Goal: Task Accomplishment & Management: Manage account settings

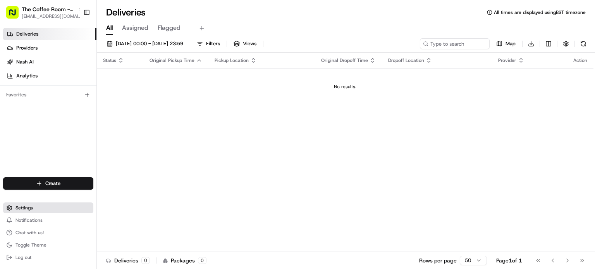
click at [26, 209] on span "Settings" at bounding box center [23, 208] width 17 height 6
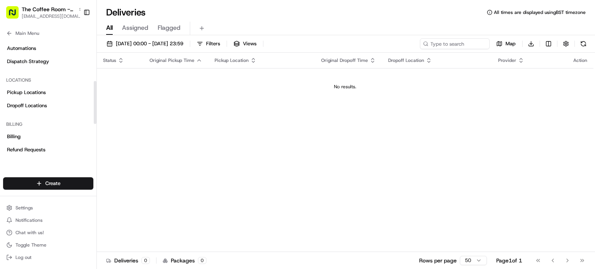
scroll to position [113, 0]
click at [39, 62] on span "Dispatch Strategy" at bounding box center [28, 62] width 42 height 7
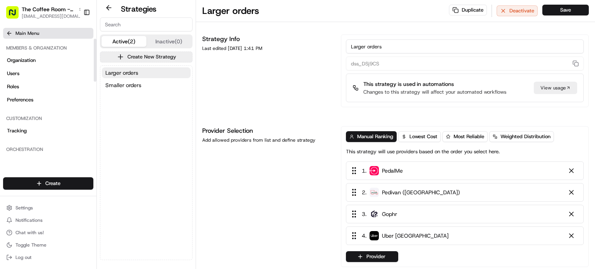
click at [12, 32] on icon at bounding box center [9, 33] width 6 height 6
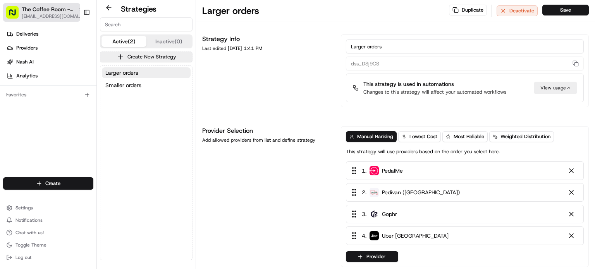
click at [58, 14] on span "[EMAIL_ADDRESS][DOMAIN_NAME]" at bounding box center [53, 16] width 62 height 6
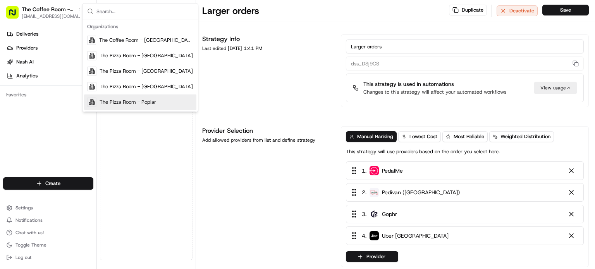
click at [133, 210] on div "Larger orders [PERSON_NAME] orders" at bounding box center [146, 163] width 92 height 194
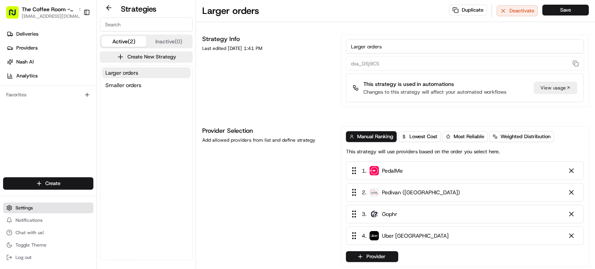
click at [21, 204] on button "Settings" at bounding box center [48, 208] width 90 height 11
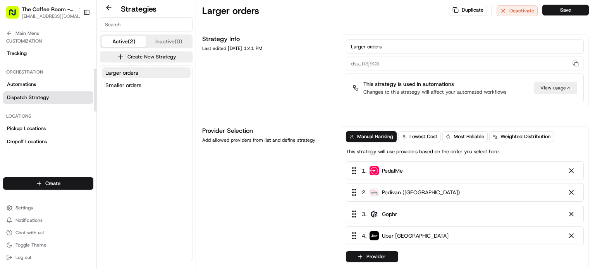
scroll to position [116, 0]
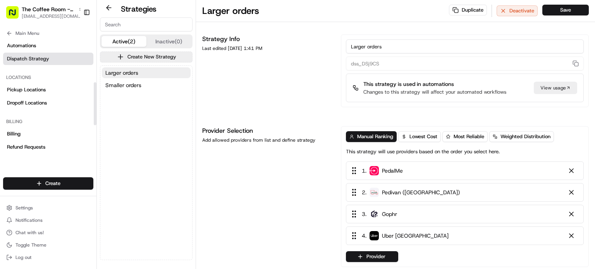
click at [23, 63] on link "Dispatch Strategy" at bounding box center [48, 59] width 90 height 12
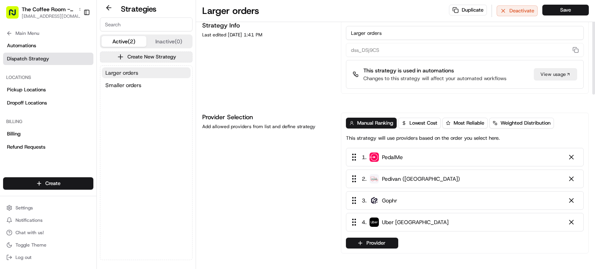
scroll to position [0, 0]
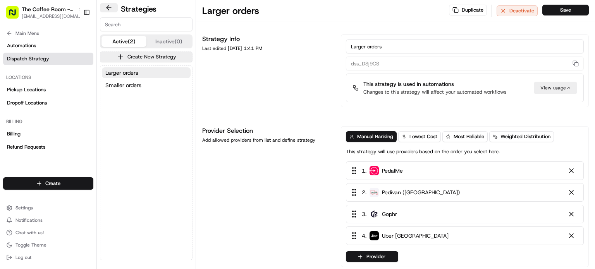
click at [108, 9] on button at bounding box center [109, 7] width 18 height 9
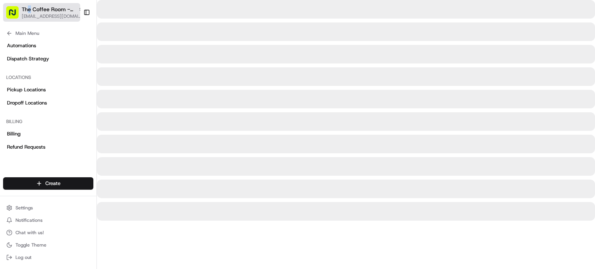
click at [29, 12] on span "The Coffee Room - [GEOGRAPHIC_DATA]" at bounding box center [48, 9] width 53 height 8
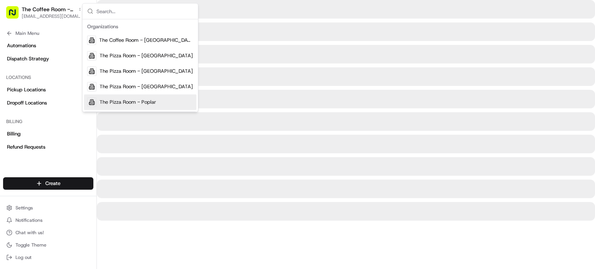
click at [140, 106] on div "The Pizza Room - Poplar" at bounding box center [140, 102] width 112 height 15
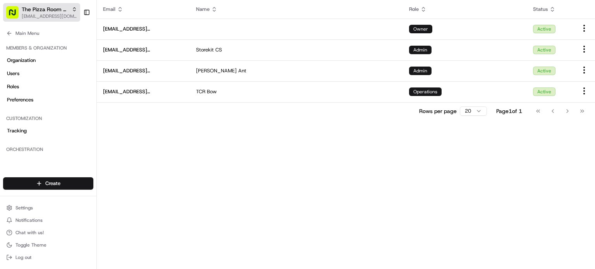
click at [62, 12] on span "The Pizza Room - Poplar" at bounding box center [45, 9] width 47 height 8
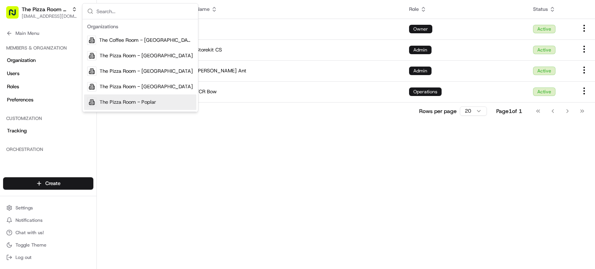
click at [119, 105] on span "The Pizza Room - Poplar" at bounding box center [128, 102] width 57 height 7
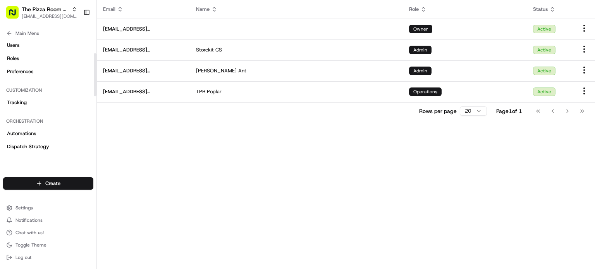
scroll to position [39, 0]
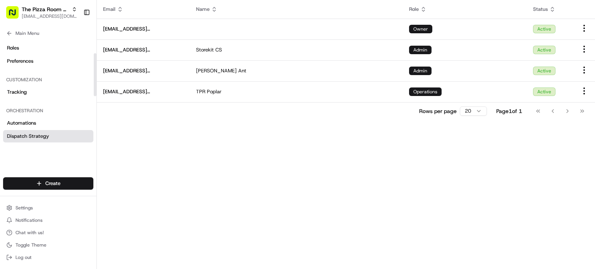
click at [26, 134] on span "Dispatch Strategy" at bounding box center [28, 136] width 42 height 7
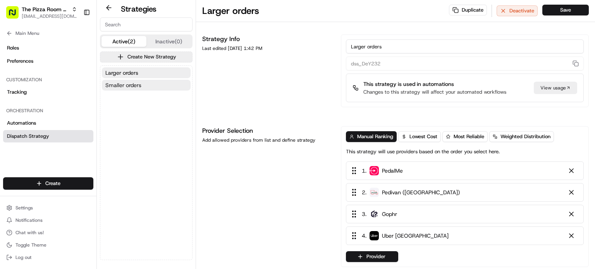
click at [122, 83] on span "Smaller orders" at bounding box center [123, 85] width 36 height 8
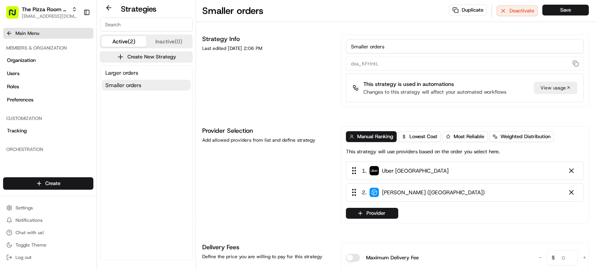
click at [9, 29] on button "Main Menu" at bounding box center [48, 33] width 90 height 11
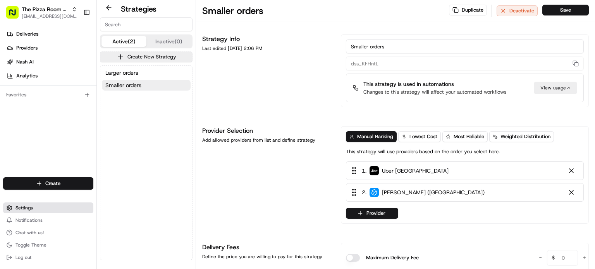
click at [25, 213] on button "Settings" at bounding box center [48, 208] width 90 height 11
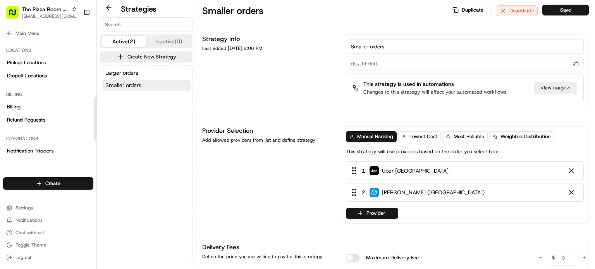
scroll to position [155, 0]
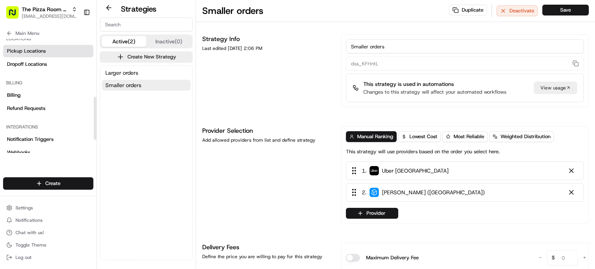
click at [34, 50] on span "Pickup Locations" at bounding box center [26, 51] width 39 height 7
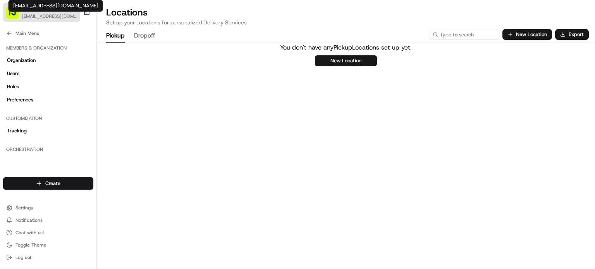
click at [49, 13] on span "[EMAIL_ADDRESS][DOMAIN_NAME]" at bounding box center [49, 16] width 55 height 6
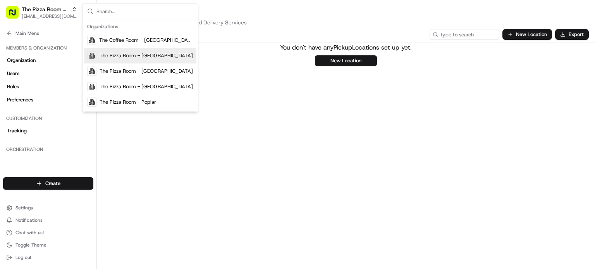
click at [124, 57] on span "The Pizza Room - [GEOGRAPHIC_DATA]" at bounding box center [146, 55] width 93 height 7
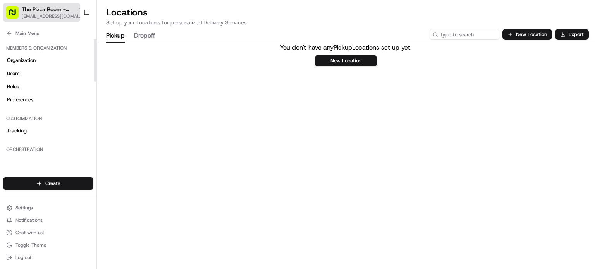
click at [36, 9] on span "The Pizza Room - [GEOGRAPHIC_DATA]" at bounding box center [48, 9] width 53 height 8
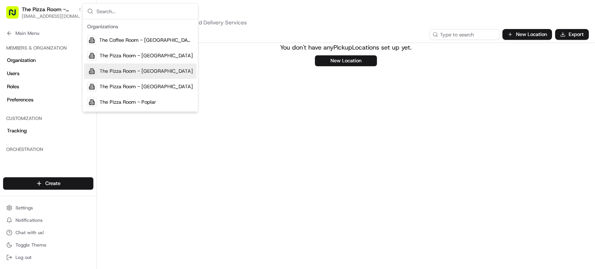
click at [123, 72] on span "The Pizza Room - [GEOGRAPHIC_DATA]" at bounding box center [146, 71] width 93 height 7
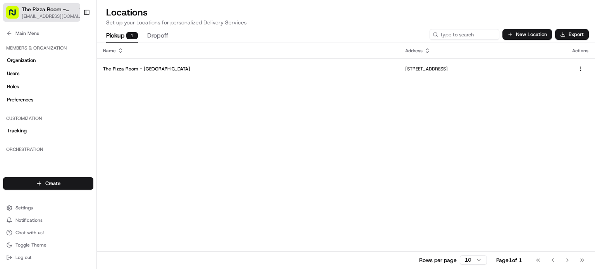
click at [44, 14] on span "[EMAIL_ADDRESS][DOMAIN_NAME]" at bounding box center [53, 16] width 62 height 6
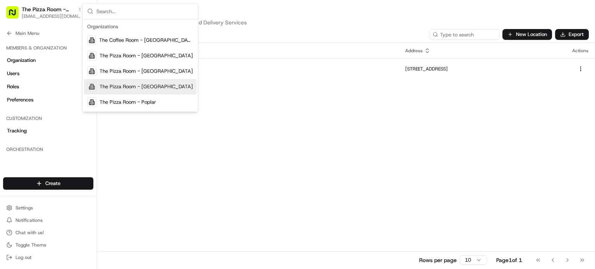
click at [120, 83] on span "The Pizza Room - [GEOGRAPHIC_DATA]" at bounding box center [146, 86] width 93 height 7
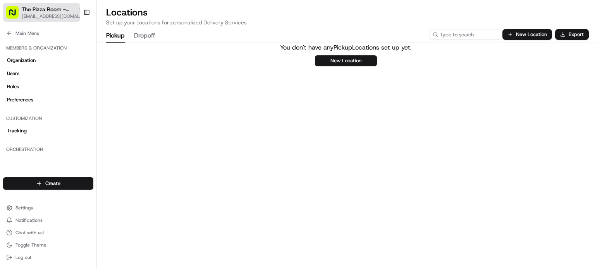
click at [69, 12] on div "The Pizza Room - [GEOGRAPHIC_DATA]" at bounding box center [53, 9] width 62 height 8
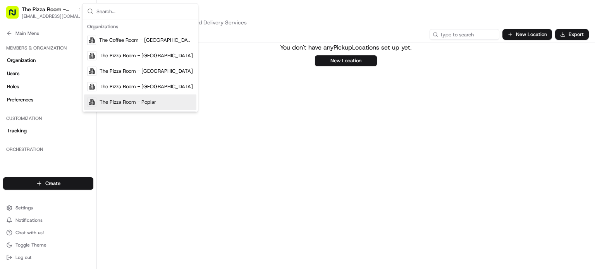
click at [117, 97] on div "The Pizza Room - Poplar" at bounding box center [140, 102] width 112 height 15
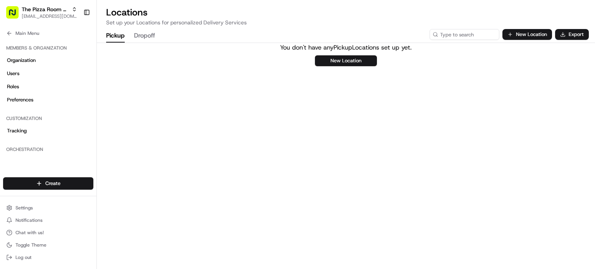
click at [137, 31] on button "Dropoff" at bounding box center [144, 35] width 21 height 13
click at [122, 35] on button "Pickup" at bounding box center [115, 35] width 19 height 13
